Goal: Information Seeking & Learning: Check status

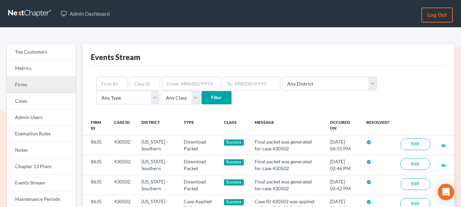
click at [28, 83] on link "Firms" at bounding box center [41, 85] width 69 height 16
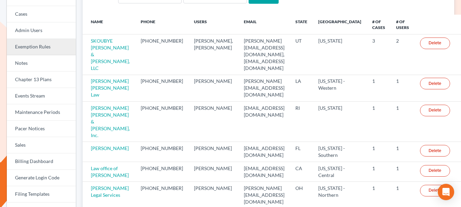
scroll to position [91, 0]
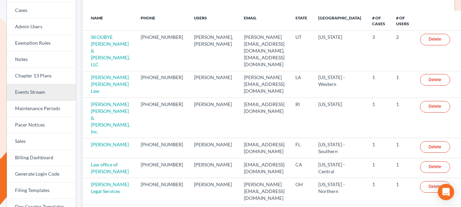
click at [40, 93] on link "Events Stream" at bounding box center [41, 92] width 69 height 16
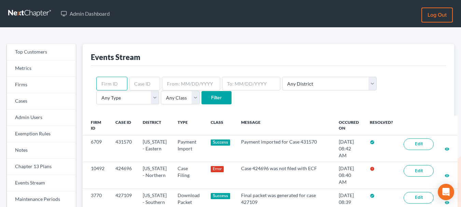
click at [117, 85] on input "text" at bounding box center [111, 84] width 31 height 14
paste input "6902"
type input "6902"
click at [201, 100] on input "Filter" at bounding box center [216, 98] width 30 height 14
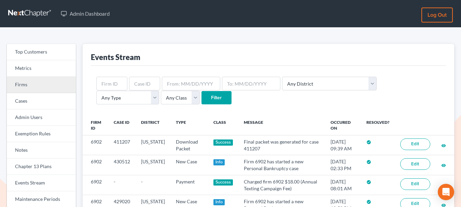
click at [32, 88] on link "Firms" at bounding box center [41, 85] width 69 height 16
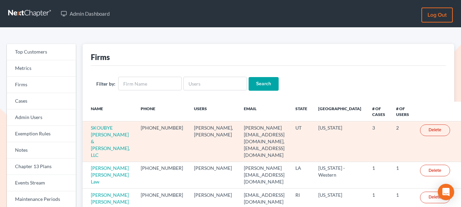
click at [102, 131] on td "SKOUBYE [PERSON_NAME] & [PERSON_NAME], LLC" at bounding box center [109, 142] width 53 height 40
click at [107, 133] on link "SKOUBYE NIELSON & JOHANSEN, LLC" at bounding box center [110, 141] width 39 height 33
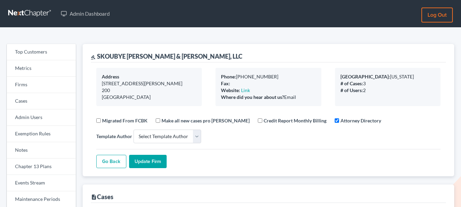
select select
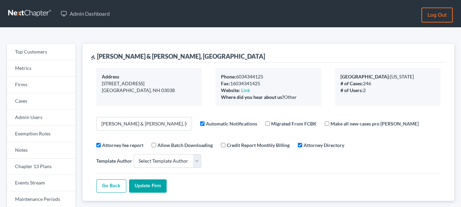
select select
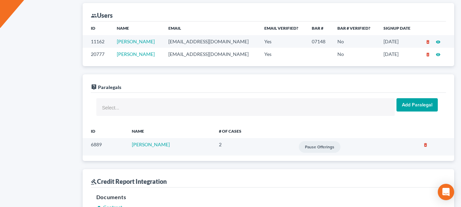
scroll to position [309, 0]
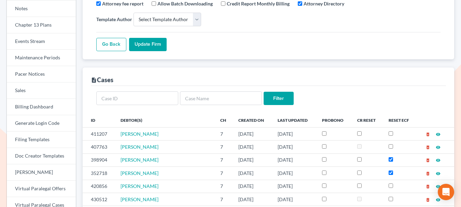
scroll to position [0, 0]
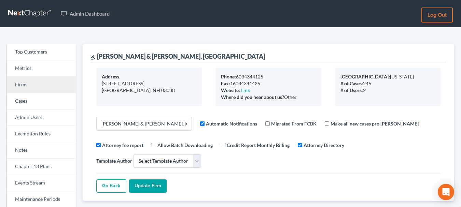
click at [38, 83] on link "Firms" at bounding box center [41, 85] width 69 height 16
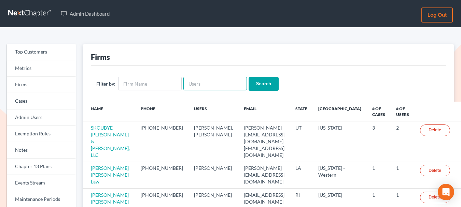
click at [199, 82] on input "text" at bounding box center [214, 84] width 63 height 14
paste input "jkreutzerlaw@gmail.com"
type input "jkreutzerlaw@gmail.com"
click at [248, 86] on input "Search" at bounding box center [263, 84] width 30 height 14
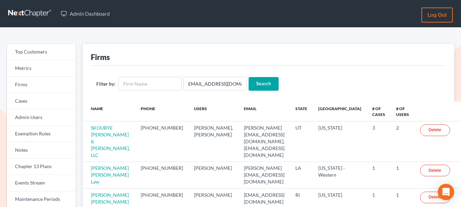
scroll to position [0, 0]
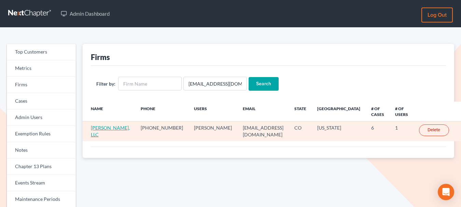
click at [114, 127] on link "[PERSON_NAME], LLC" at bounding box center [110, 131] width 39 height 13
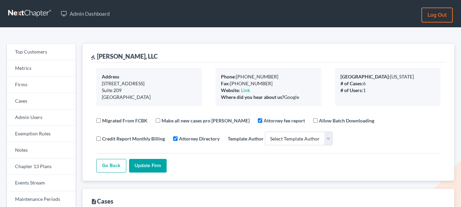
select select
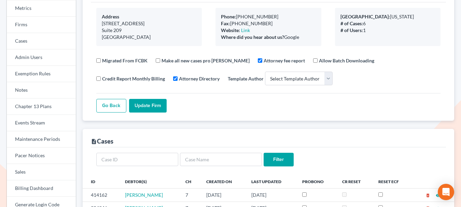
scroll to position [85, 0]
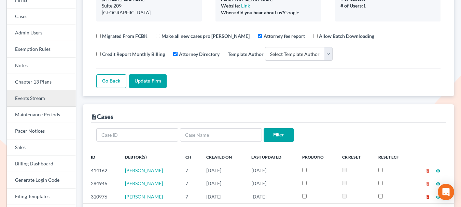
click at [35, 104] on link "Events Stream" at bounding box center [41, 98] width 69 height 16
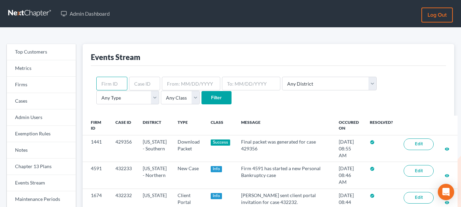
click at [117, 83] on input "text" at bounding box center [111, 84] width 31 height 14
paste input "9420"
type input "9420"
click at [201, 97] on input "Filter" at bounding box center [216, 98] width 30 height 14
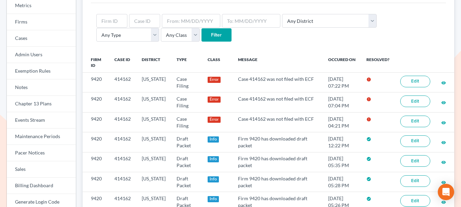
scroll to position [64, 0]
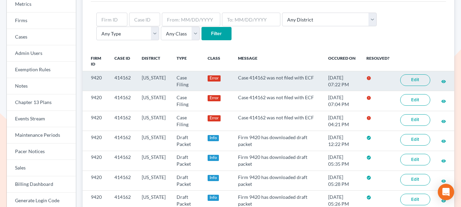
click at [255, 77] on td "Case 414162 was not filed with ECF" at bounding box center [277, 81] width 90 height 20
copy td "414162"
click at [125, 78] on td "414162" at bounding box center [122, 81] width 27 height 20
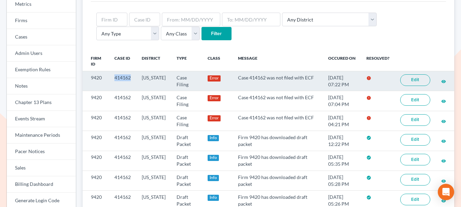
copy td "414162"
